Goal: Task Accomplishment & Management: Use online tool/utility

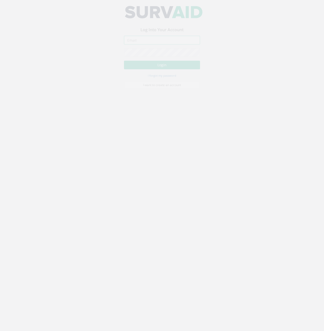
type input "[PERSON_NAME][EMAIL_ADDRESS][PERSON_NAME][DOMAIN_NAME]"
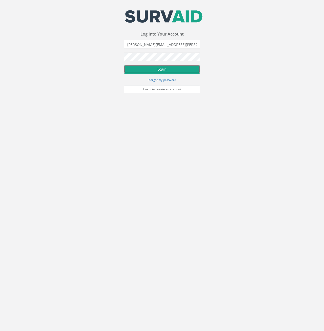
click at [168, 70] on button "Login" at bounding box center [162, 69] width 76 height 9
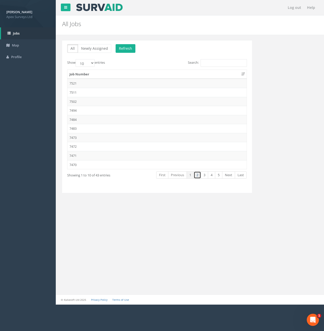
click at [196, 175] on link "2" at bounding box center [197, 174] width 7 height 7
click at [74, 84] on td "7468" at bounding box center [157, 83] width 179 height 9
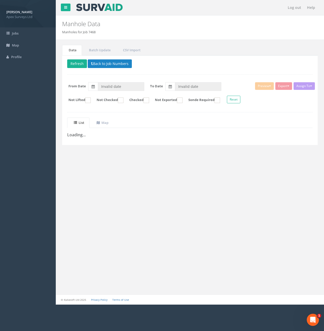
type input "[DATE]"
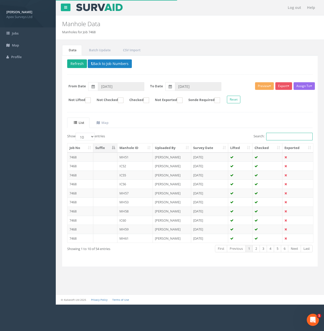
click at [279, 135] on input "Search:" at bounding box center [290, 137] width 46 height 8
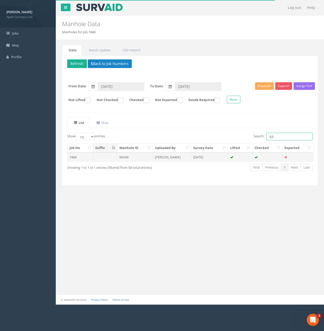
type input "69"
click at [134, 159] on td "MH69" at bounding box center [136, 157] width 36 height 9
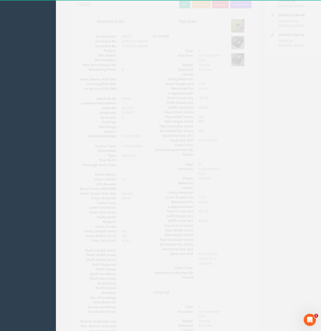
scroll to position [25, 0]
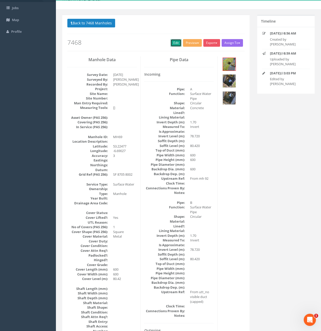
click at [173, 42] on link "Edit" at bounding box center [175, 43] width 11 height 8
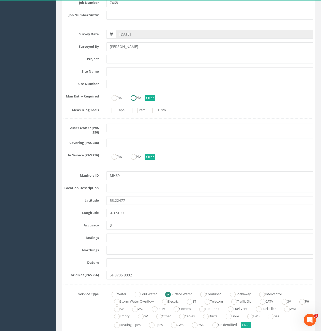
scroll to position [0, 0]
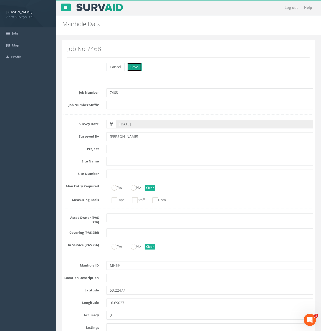
click at [136, 71] on button "Save" at bounding box center [134, 67] width 14 height 9
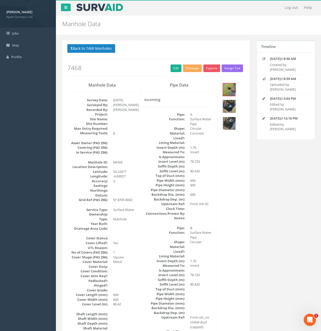
click at [225, 125] on img at bounding box center [229, 123] width 13 height 13
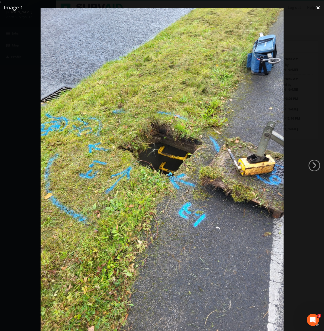
click at [319, 8] on link "×" at bounding box center [318, 7] width 12 height 15
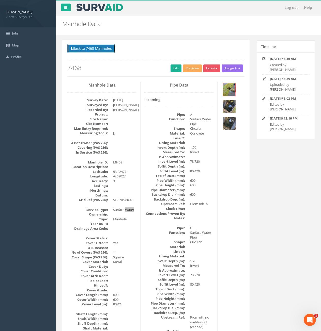
click at [89, 49] on button "Back to 7468 Manholes" at bounding box center [91, 48] width 48 height 9
